Goal: Information Seeking & Learning: Learn about a topic

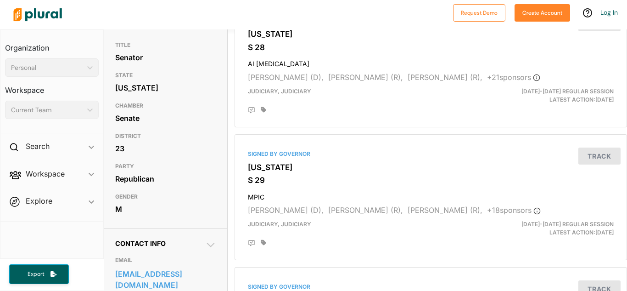
scroll to position [106, 0]
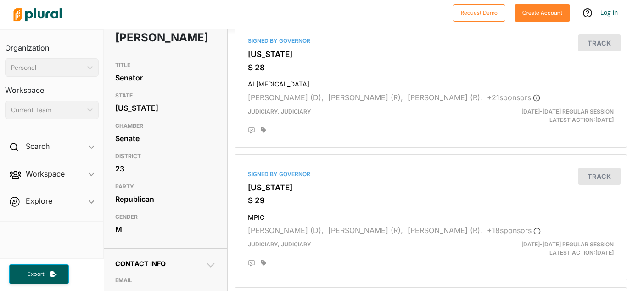
scroll to position [85, 0]
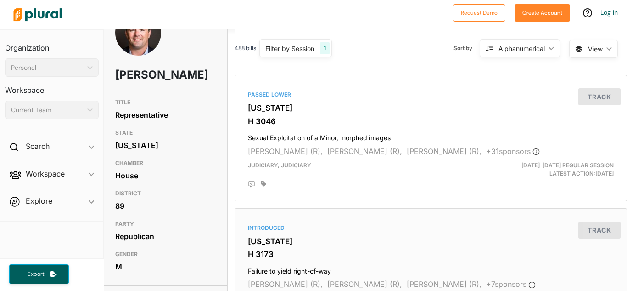
scroll to position [15, 0]
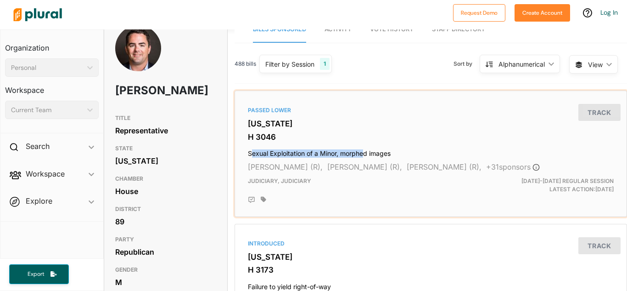
drag, startPoint x: 250, startPoint y: 154, endPoint x: 365, endPoint y: 151, distance: 114.8
click at [365, 151] on h4 "Sexual Exploitation of a Minor, morphed images" at bounding box center [431, 151] width 366 height 12
click at [365, 151] on html "Request Demo Create Account Log In Organization Personal ic_keyboard_arrow_down…" at bounding box center [313, 145] width 627 height 291
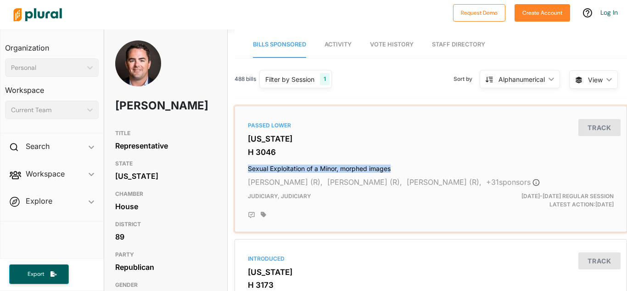
drag, startPoint x: 393, startPoint y: 168, endPoint x: 238, endPoint y: 166, distance: 154.7
click at [239, 166] on div "Passed Lower South Carolina H 3046 Sexual Exploitation of a Minor, morphed imag…" at bounding box center [431, 169] width 384 height 118
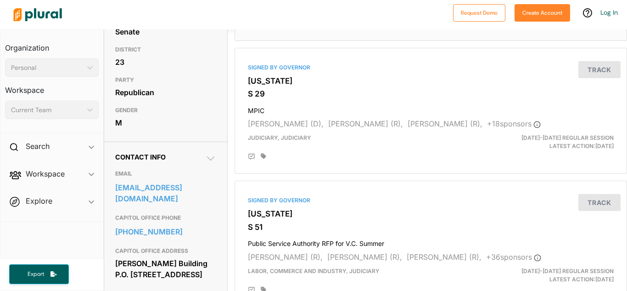
scroll to position [208, 0]
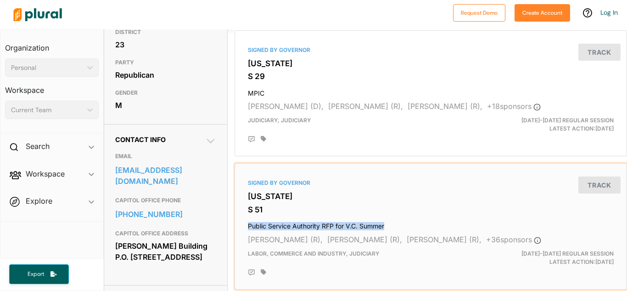
drag, startPoint x: 246, startPoint y: 225, endPoint x: 394, endPoint y: 222, distance: 147.8
click at [394, 222] on div "Signed by Governor [US_STATE] S 51 Public Service Authority RFP for V.C. Summer…" at bounding box center [431, 226] width 384 height 118
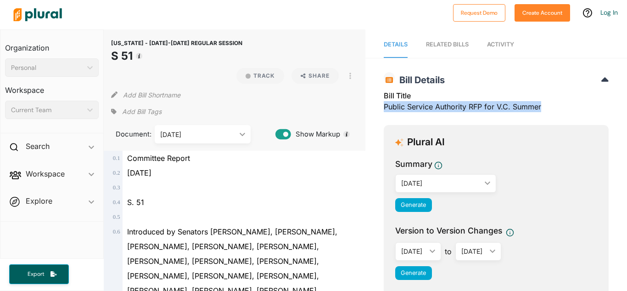
drag, startPoint x: 545, startPoint y: 106, endPoint x: 365, endPoint y: 109, distance: 180.0
copy div "Public Service Authority RFP for V.C. Summer"
